Goal: Task Accomplishment & Management: Use online tool/utility

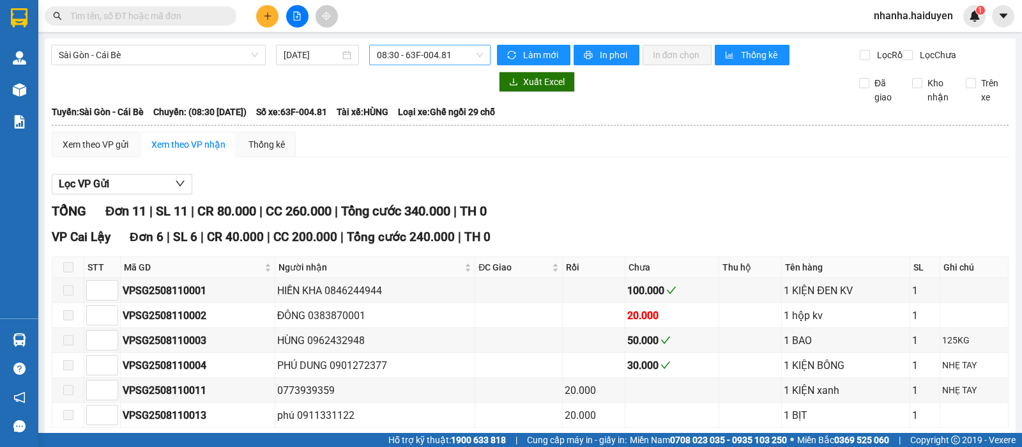
click at [444, 53] on span "08:30 - 63F-004.81" at bounding box center [429, 54] width 105 height 19
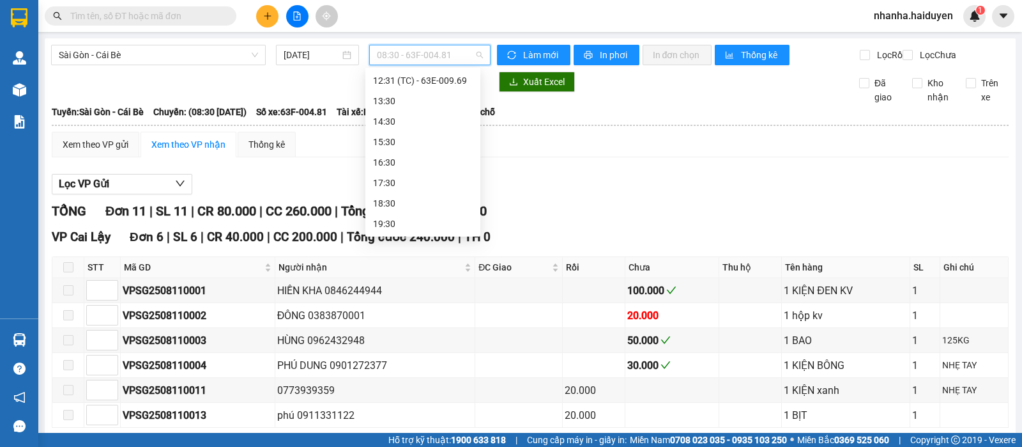
scroll to position [186, 0]
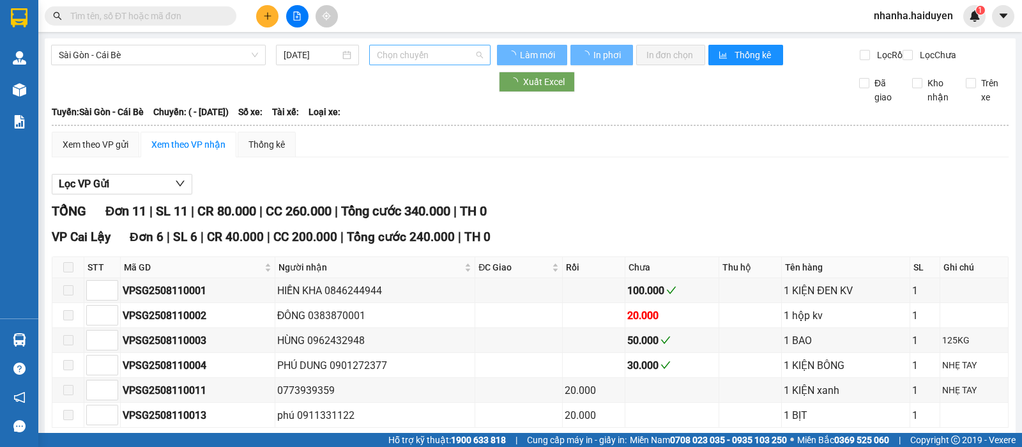
click at [448, 55] on span "Chọn chuyến" at bounding box center [429, 54] width 105 height 19
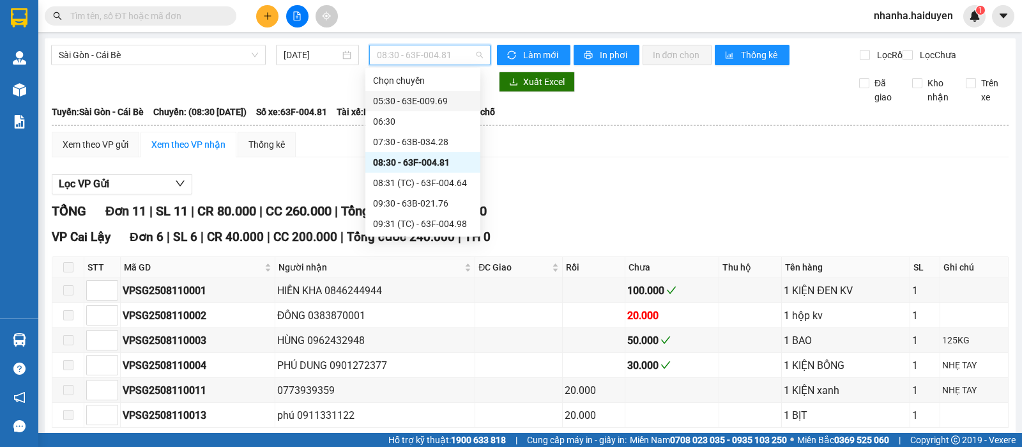
click at [427, 97] on div "05:30 - 63E-009.69" at bounding box center [423, 101] width 100 height 14
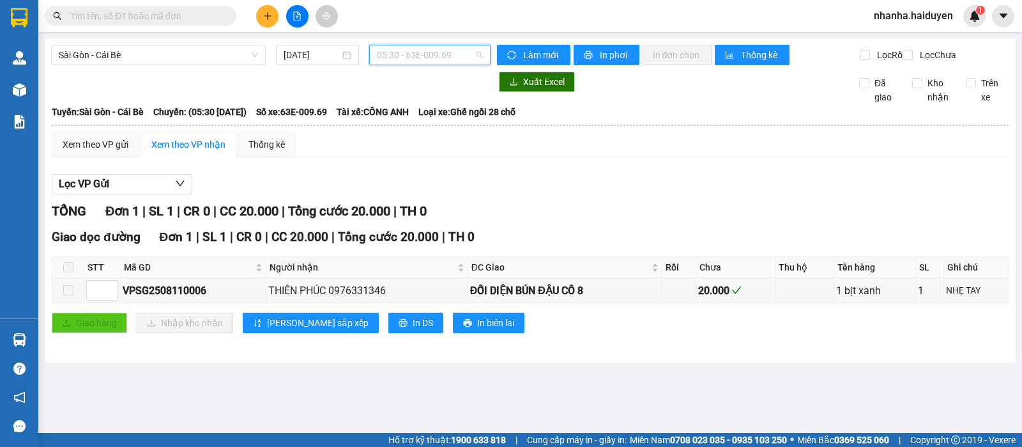
click at [424, 49] on span "05:30 - 63E-009.69" at bounding box center [429, 54] width 105 height 19
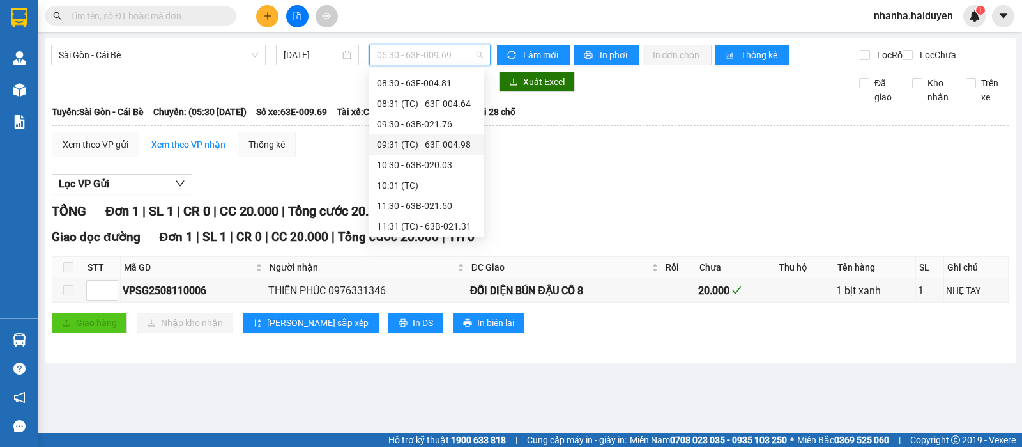
scroll to position [159, 0]
